Goal: Transaction & Acquisition: Purchase product/service

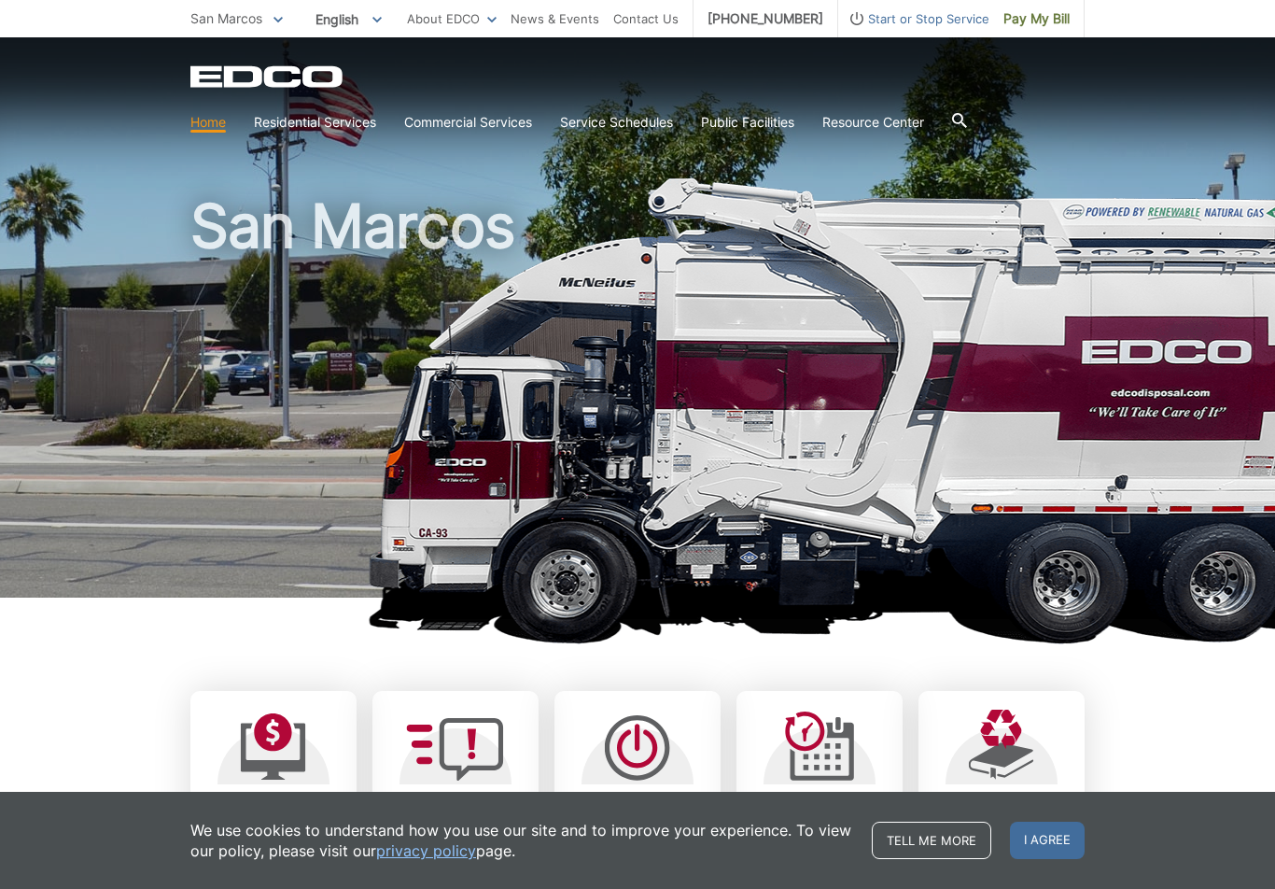
click at [1058, 36] on link "Pay My Bill" at bounding box center [1037, 18] width 95 height 37
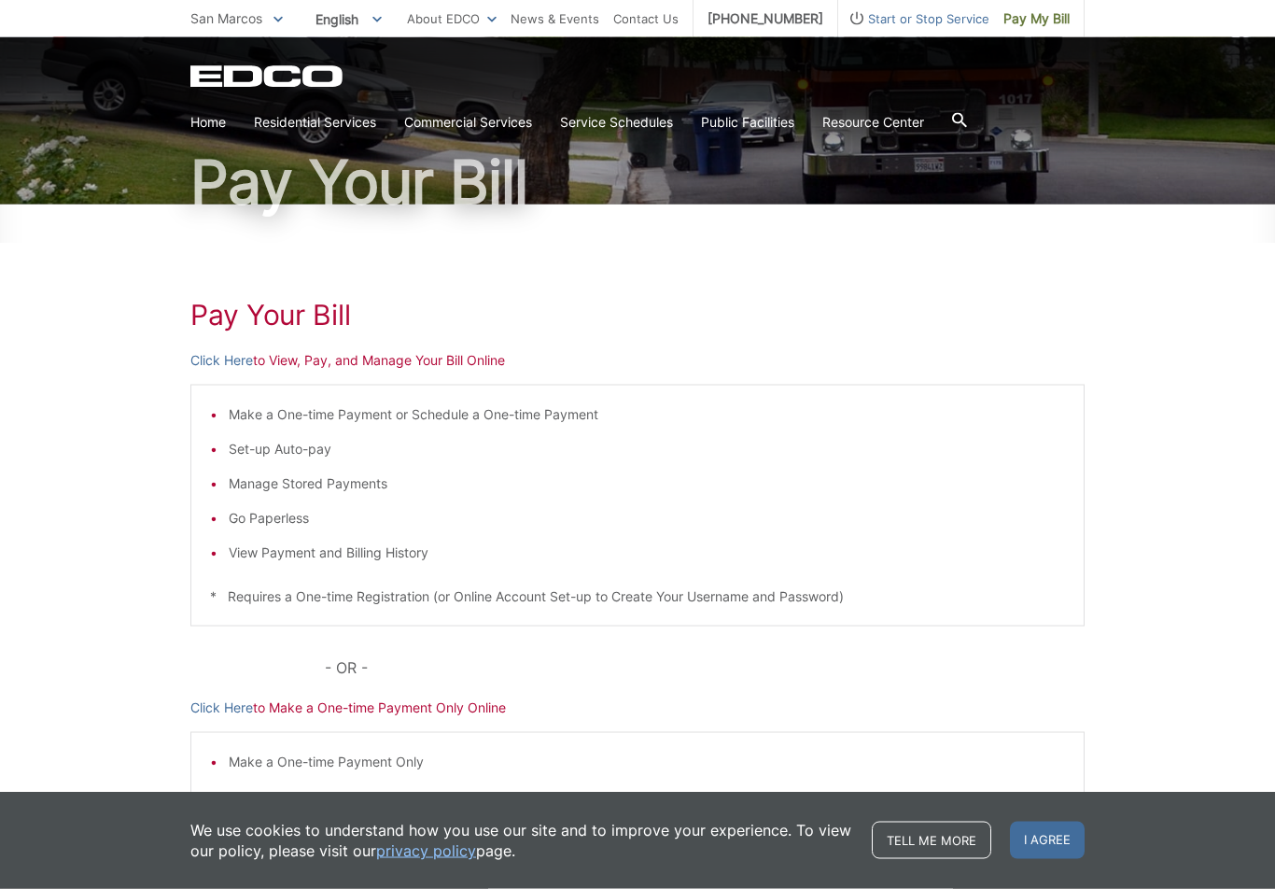
scroll to position [124, 0]
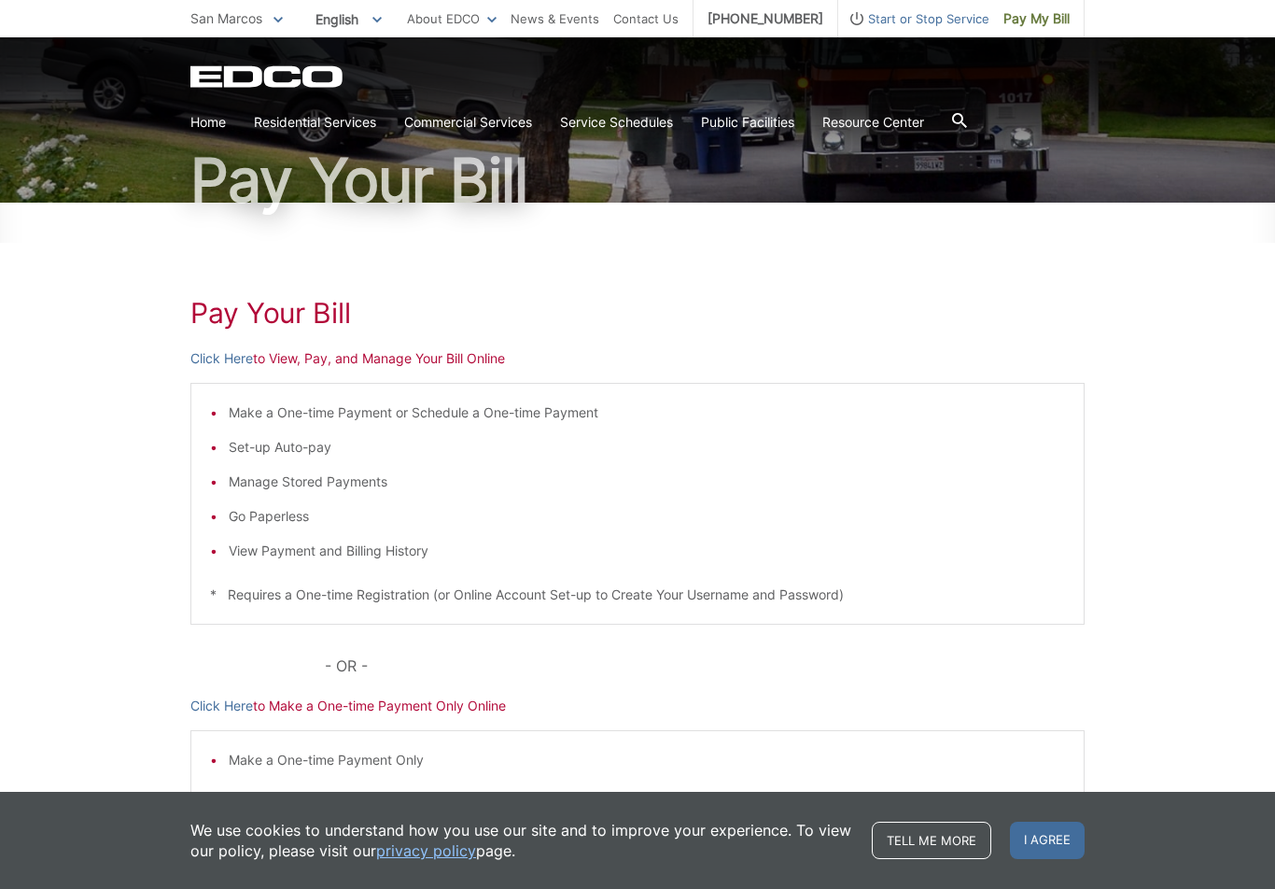
click at [414, 697] on p "Click Here to Make a One-time Payment Only Online" at bounding box center [637, 706] width 894 height 21
click at [455, 703] on p "Click Here to Make a One-time Payment Only Online" at bounding box center [637, 706] width 894 height 21
click at [239, 709] on link "Click Here" at bounding box center [221, 706] width 63 height 21
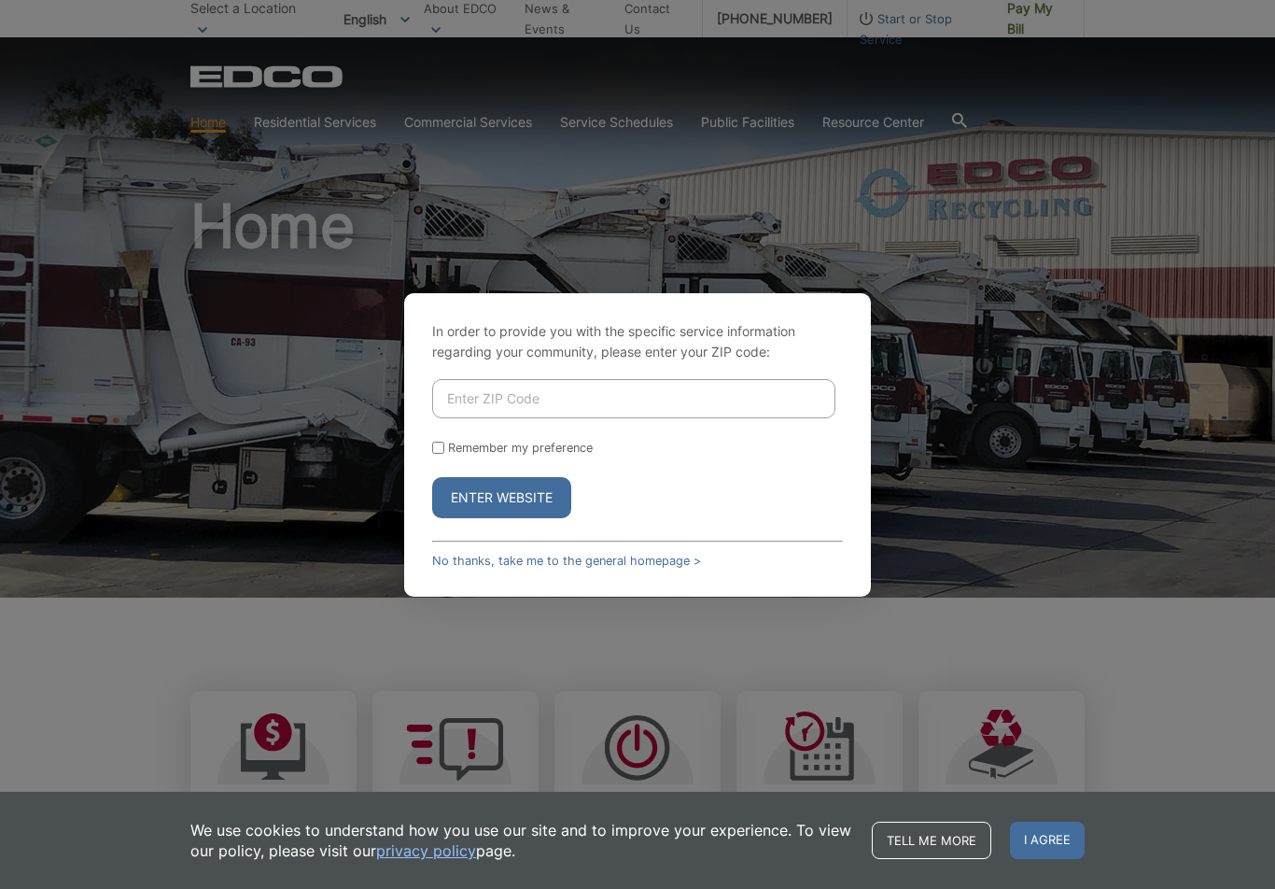
click at [529, 391] on input "Enter ZIP Code" at bounding box center [633, 398] width 403 height 39
type input "92069"
click at [498, 495] on button "Enter Website" at bounding box center [501, 497] width 139 height 41
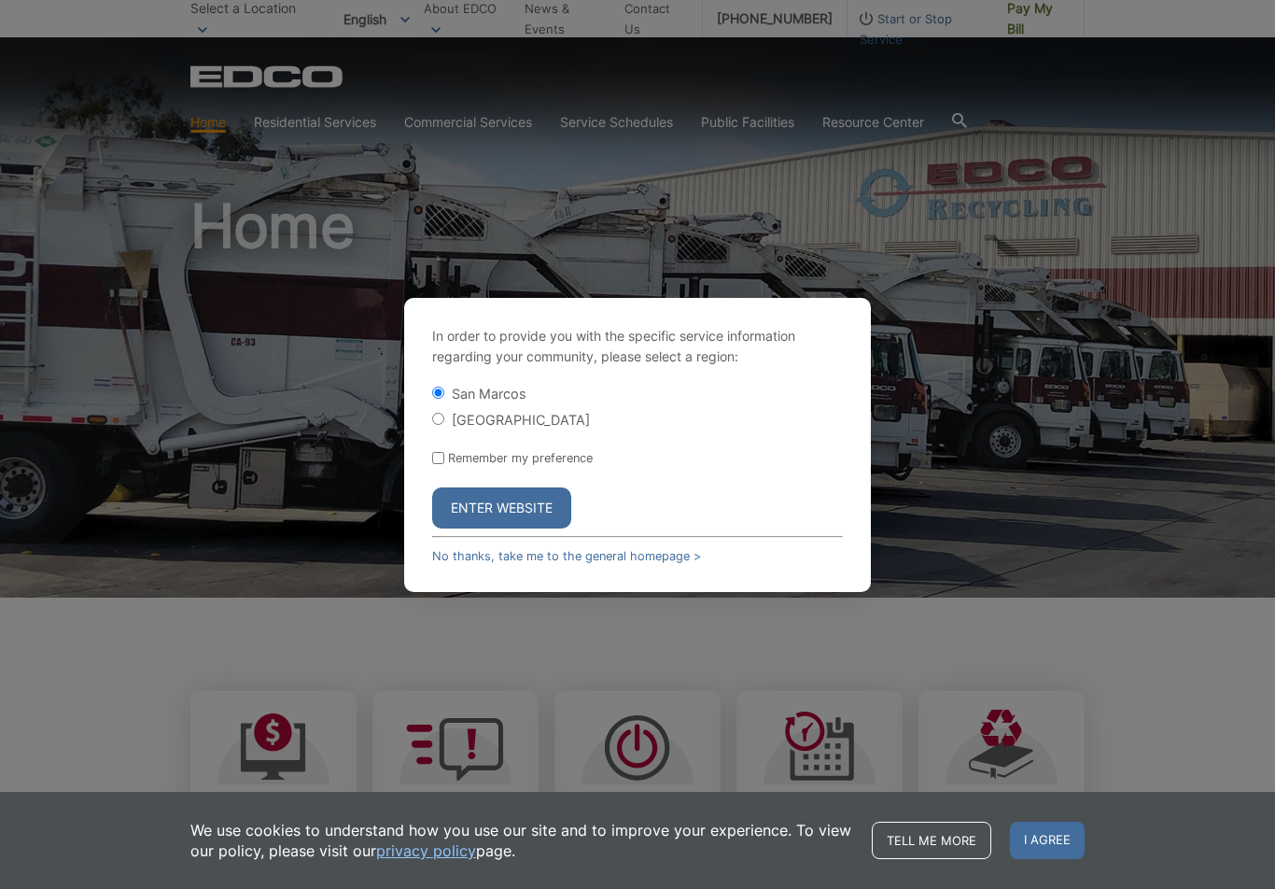
click at [489, 510] on button "Enter Website" at bounding box center [501, 507] width 139 height 41
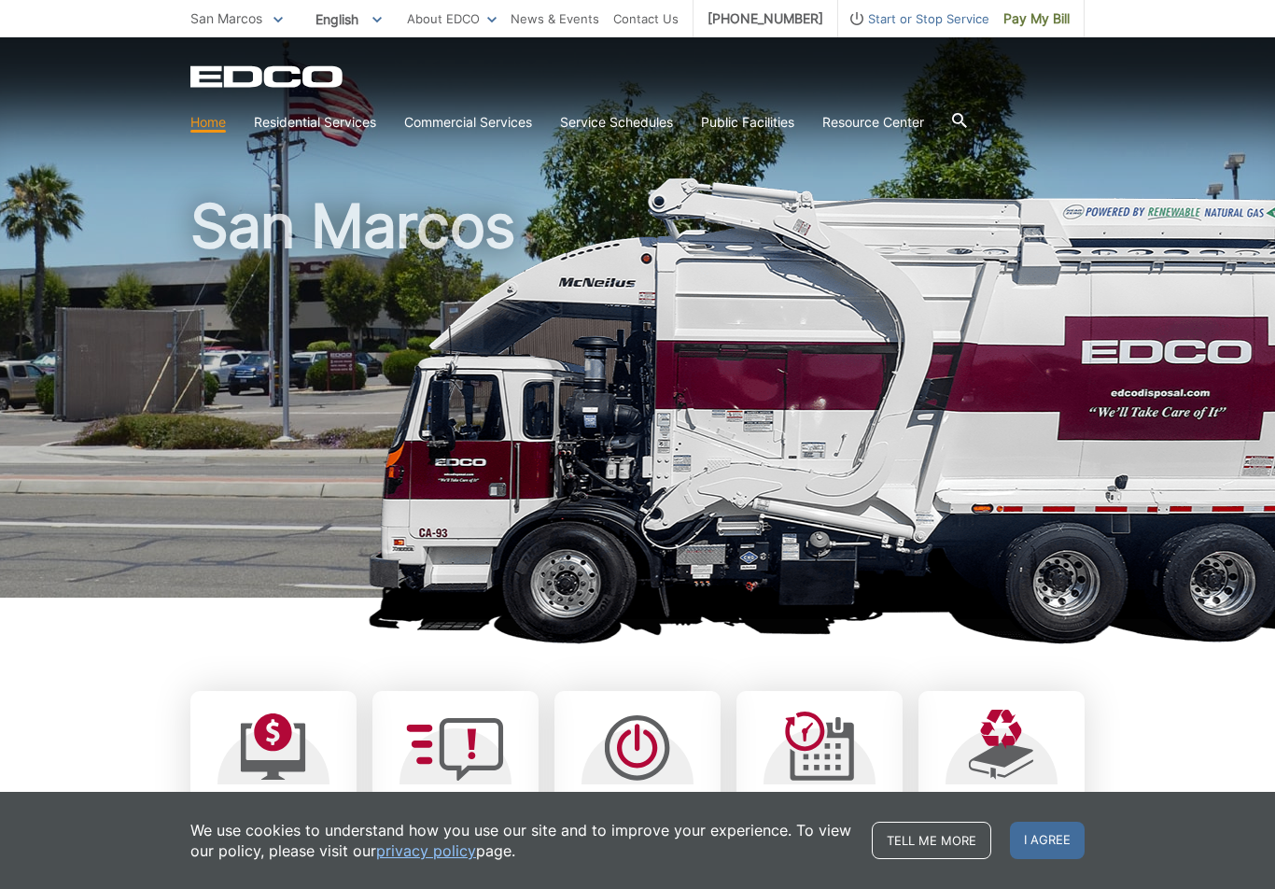
click at [1034, 20] on span "Pay My Bill" at bounding box center [1037, 18] width 66 height 21
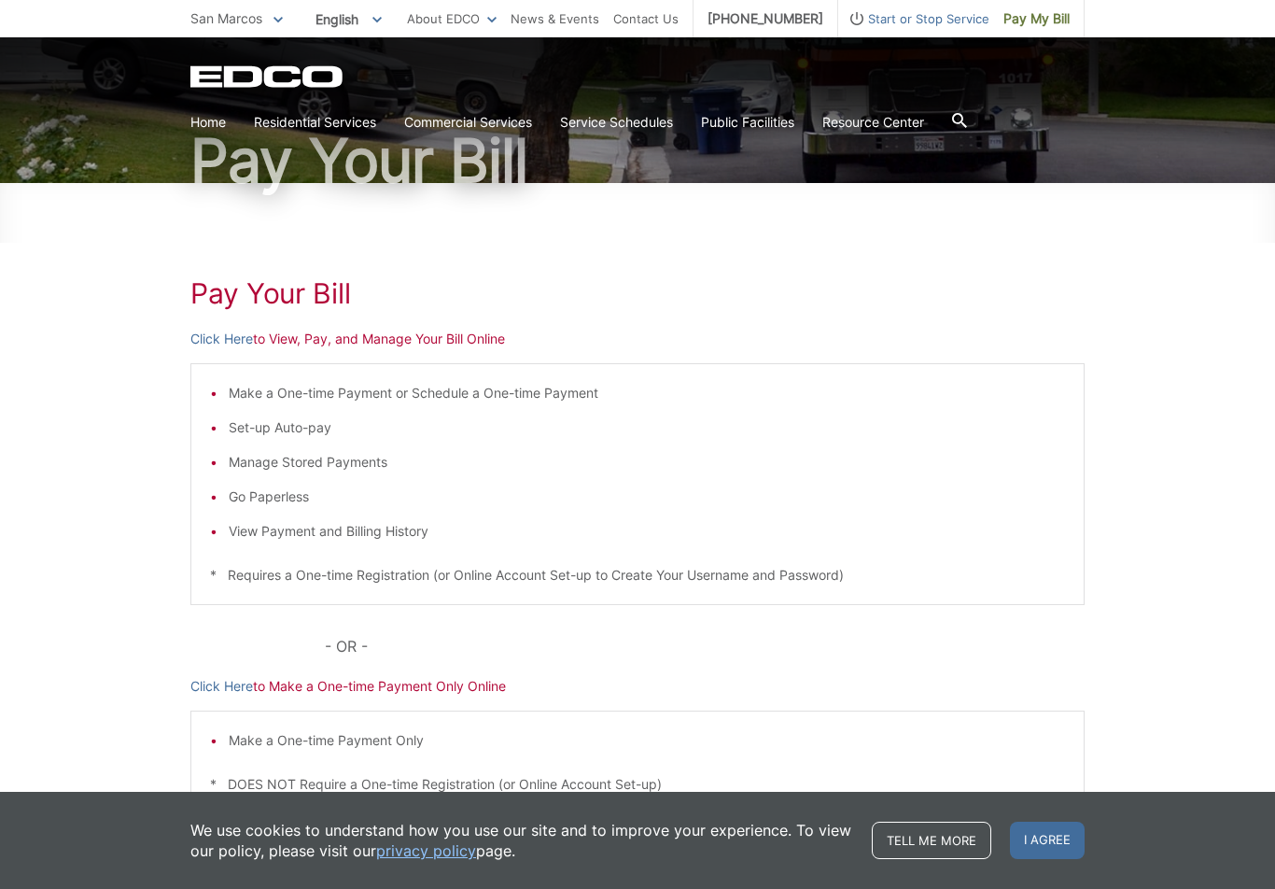
scroll to position [259, 0]
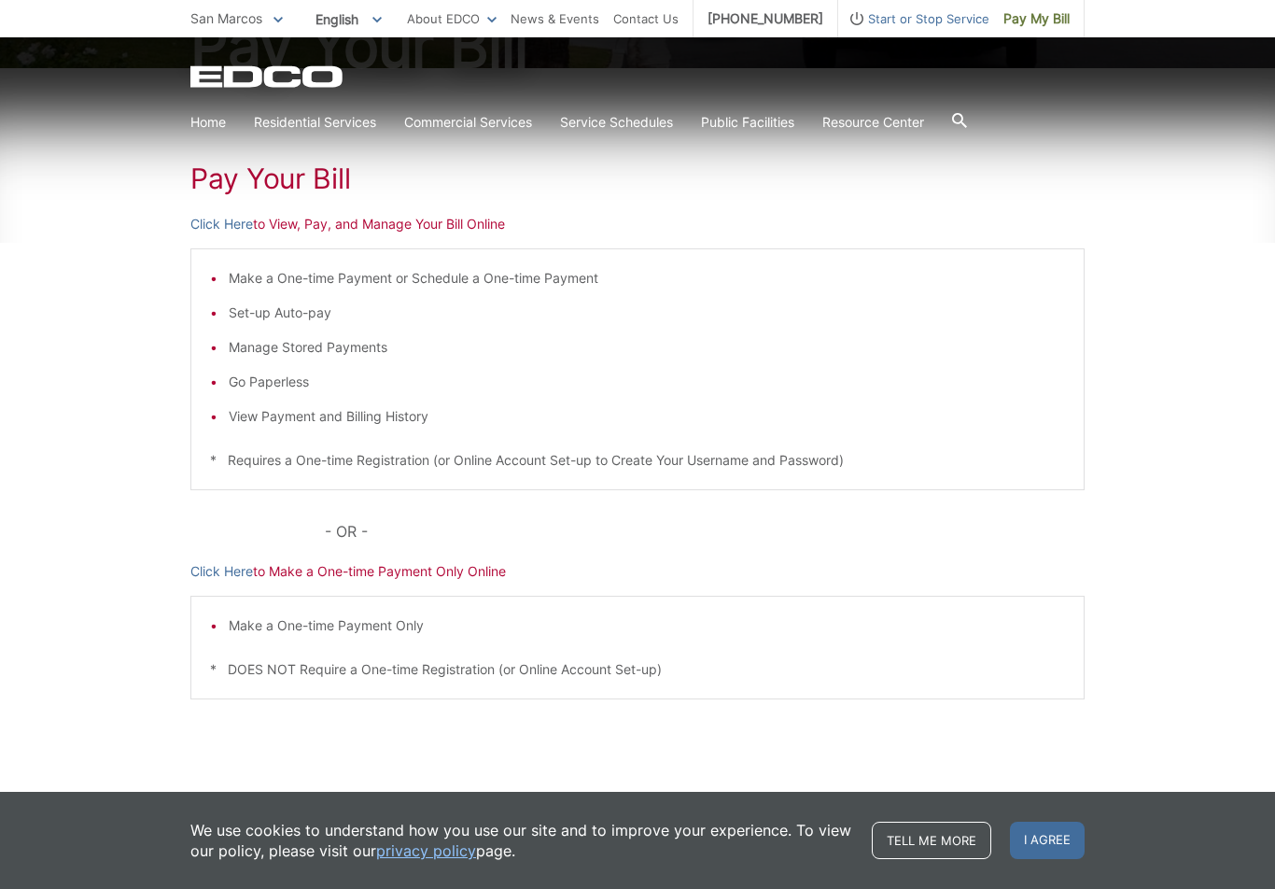
click at [221, 567] on link "Click Here" at bounding box center [221, 571] width 63 height 21
